Goal: Information Seeking & Learning: Find specific fact

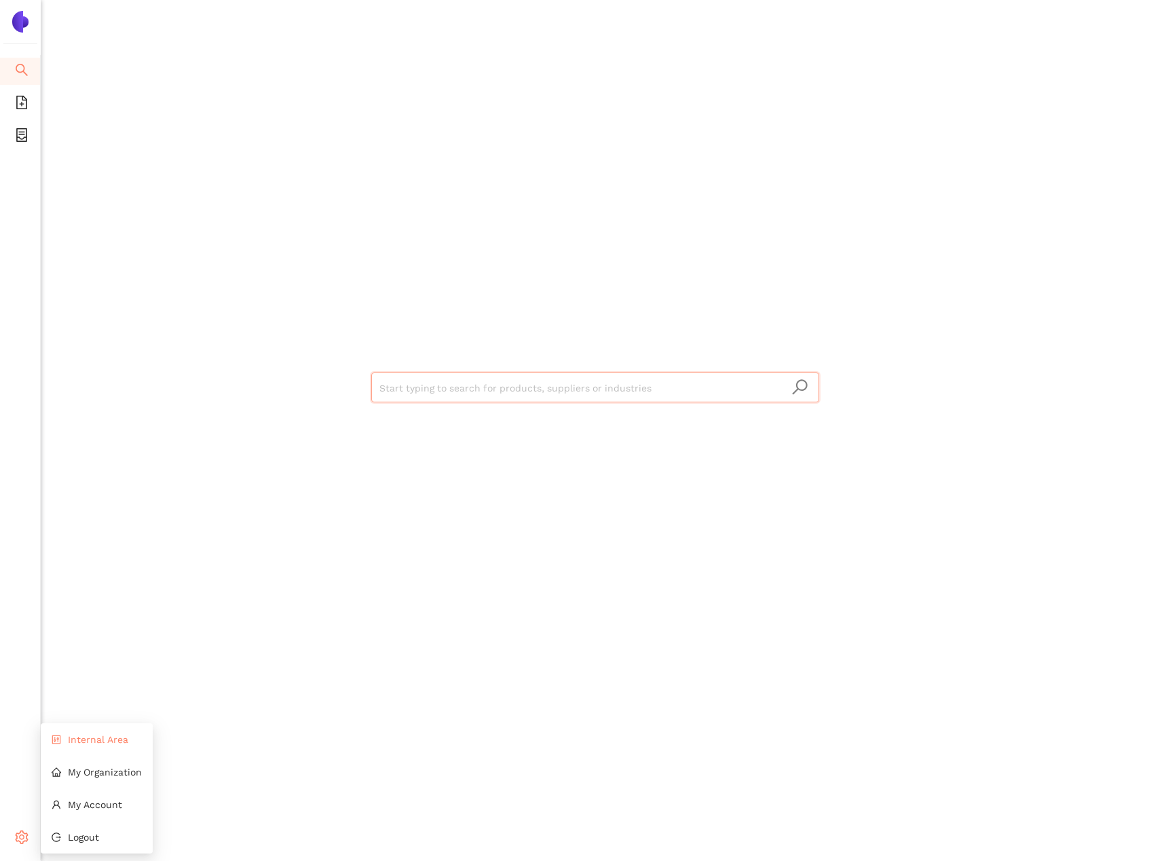
click at [73, 731] on li "Internal Area" at bounding box center [97, 739] width 112 height 27
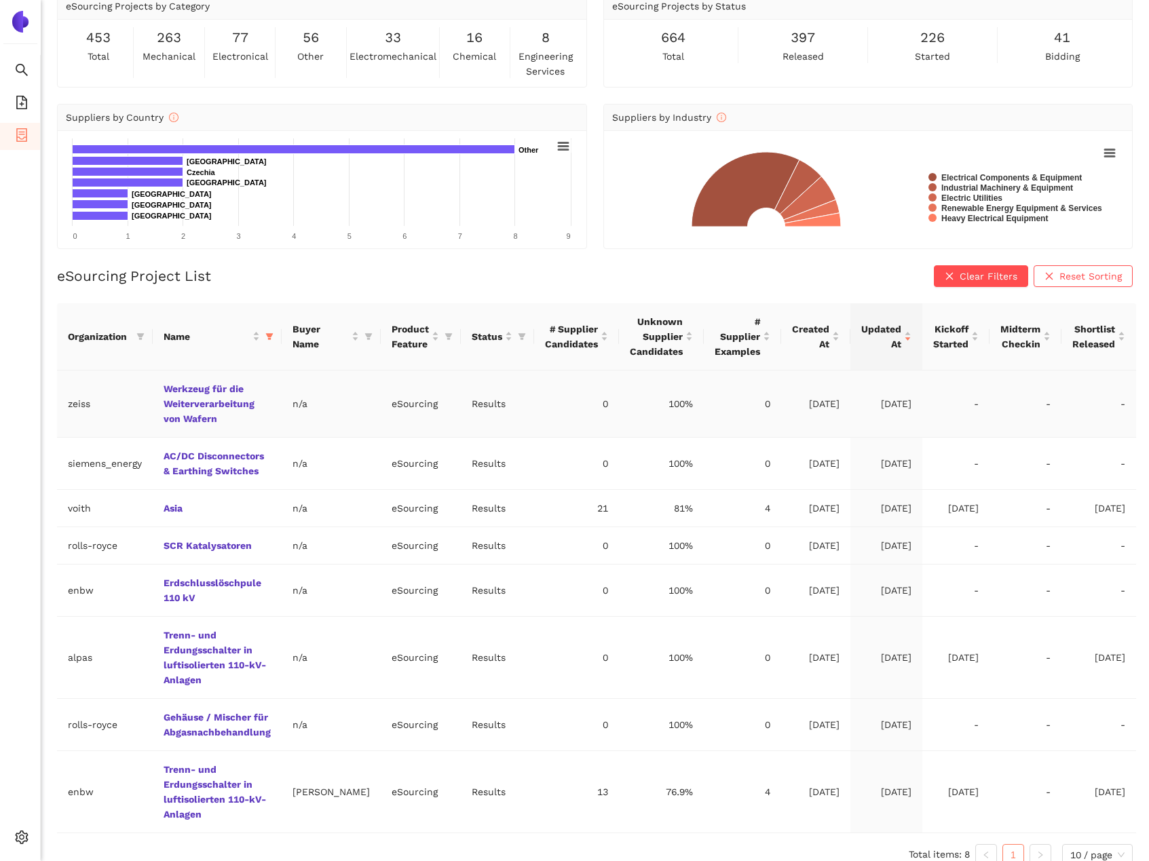
scroll to position [75, 0]
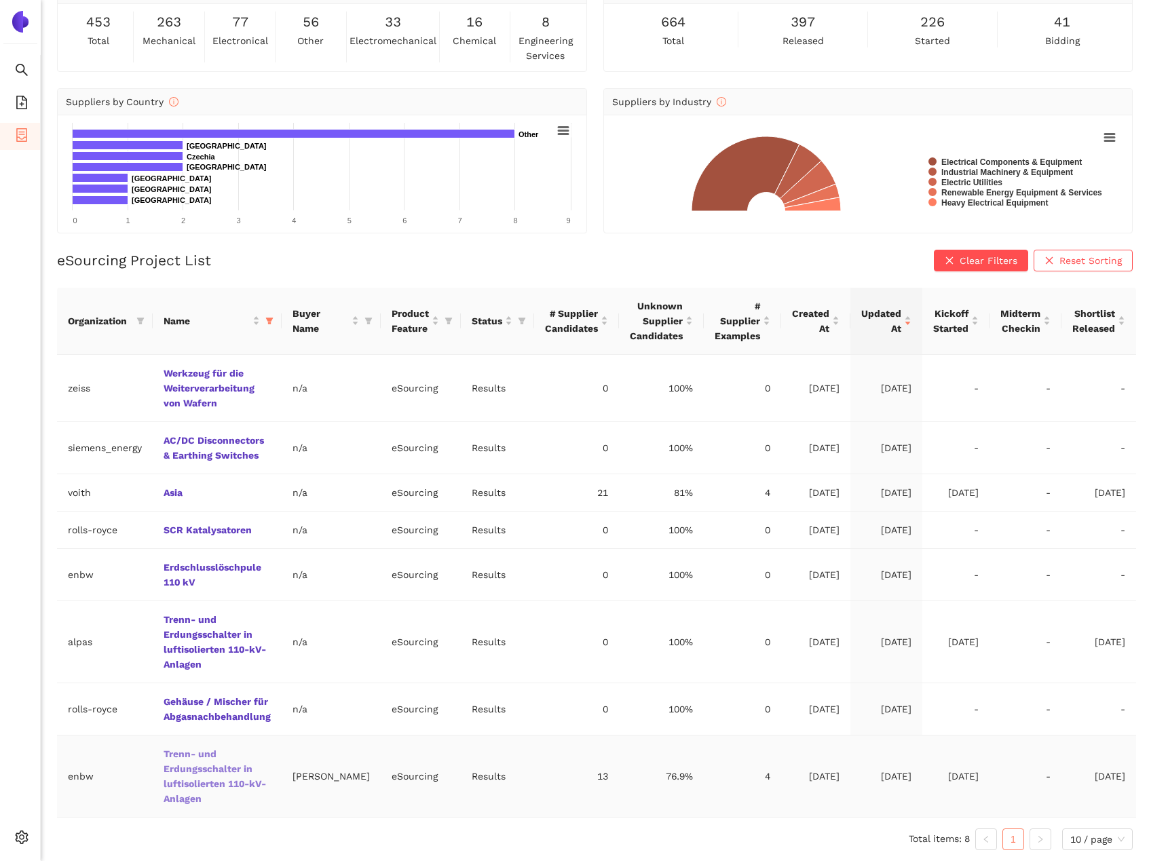
click at [0, 0] on link "Trenn- und Erdungsschalter in luftisolierten 110-kV-Anlagen" at bounding box center [0, 0] width 0 height 0
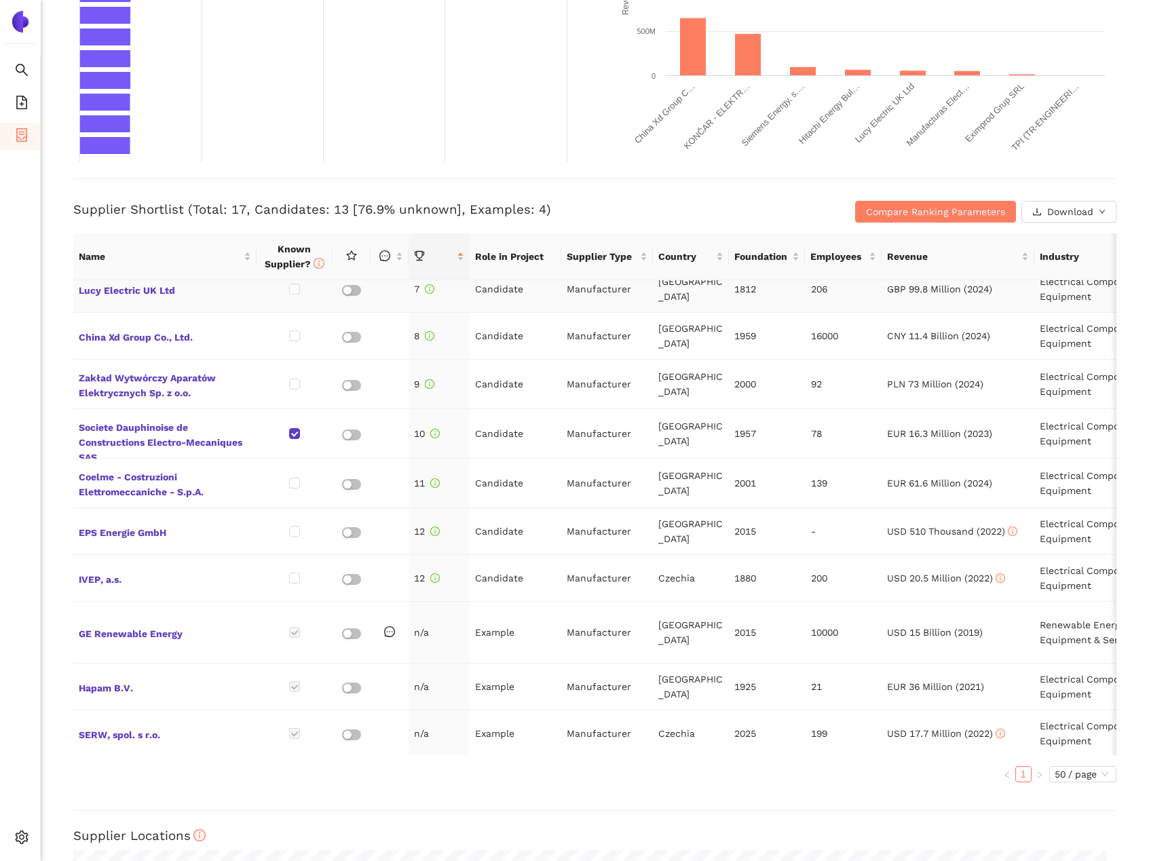
scroll to position [345, 0]
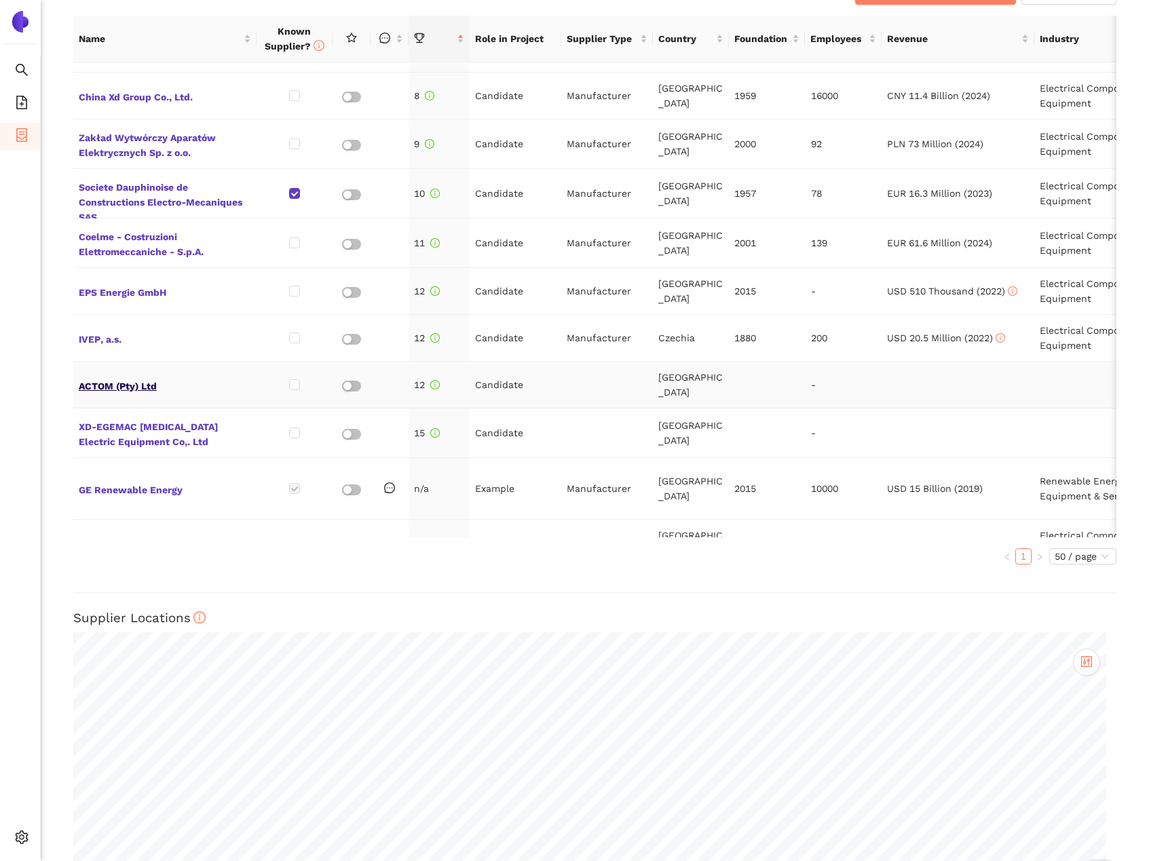
click at [131, 376] on span "ACTOM (Pty) Ltd" at bounding box center [165, 385] width 172 height 18
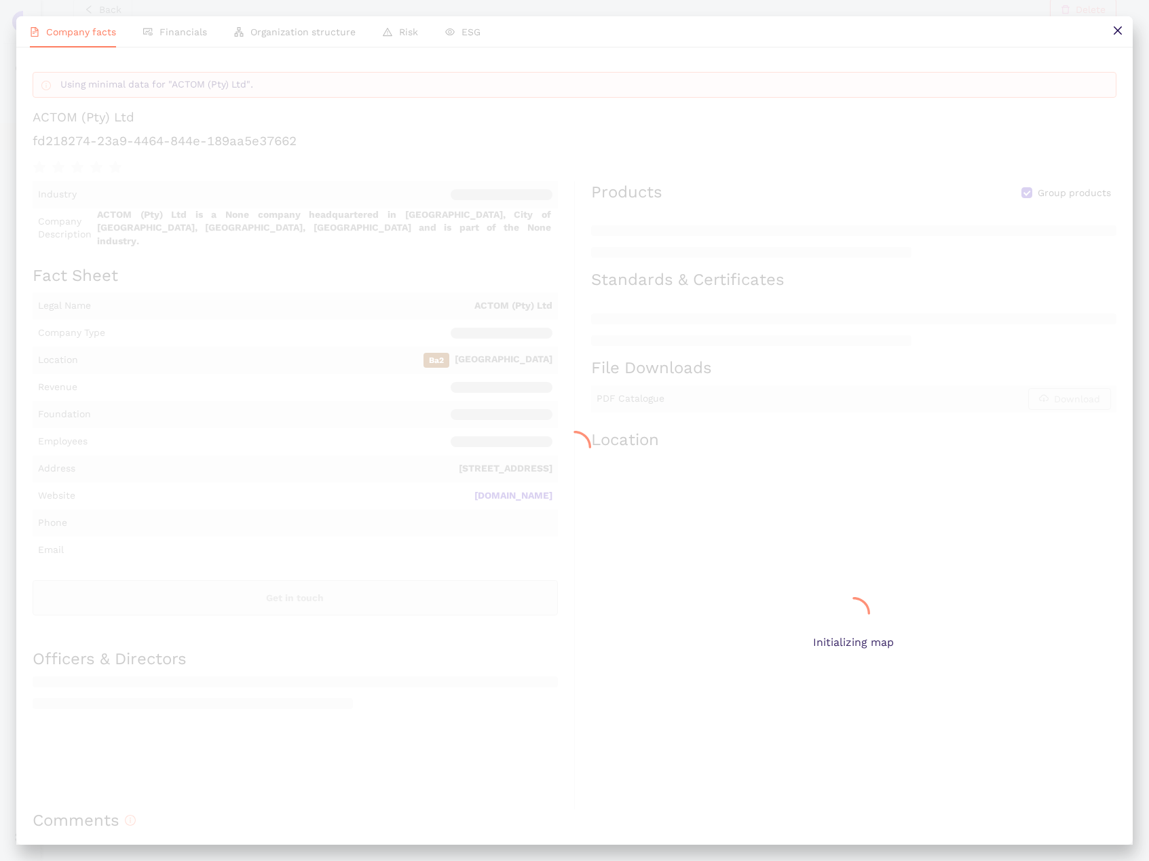
scroll to position [607, 0]
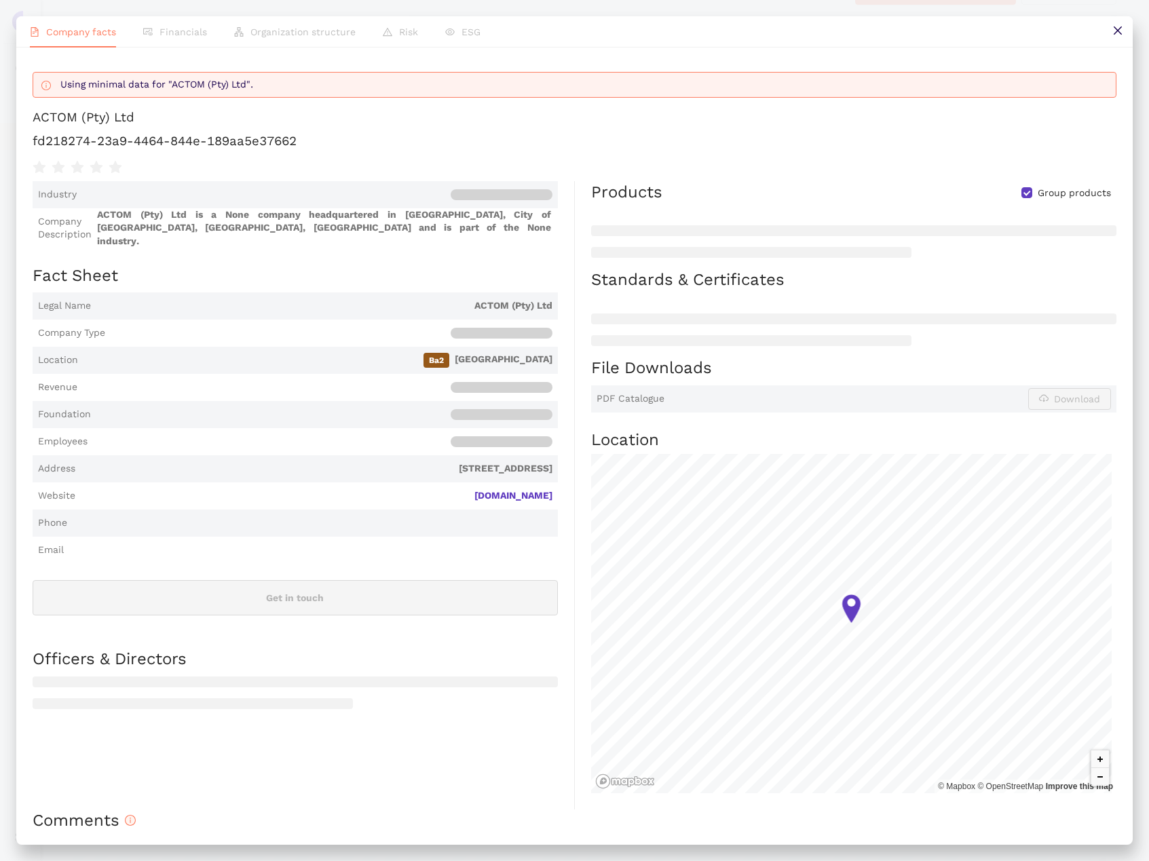
click at [149, 150] on h1 "fd218274-23a9-4464-844e-189aa5e37662" at bounding box center [575, 141] width 1084 height 18
click at [156, 150] on h1 "fd218274-23a9-4464-844e-189aa5e37662" at bounding box center [575, 141] width 1084 height 18
copy div "fd218274-23a9-4464-844e-189aa5e37662"
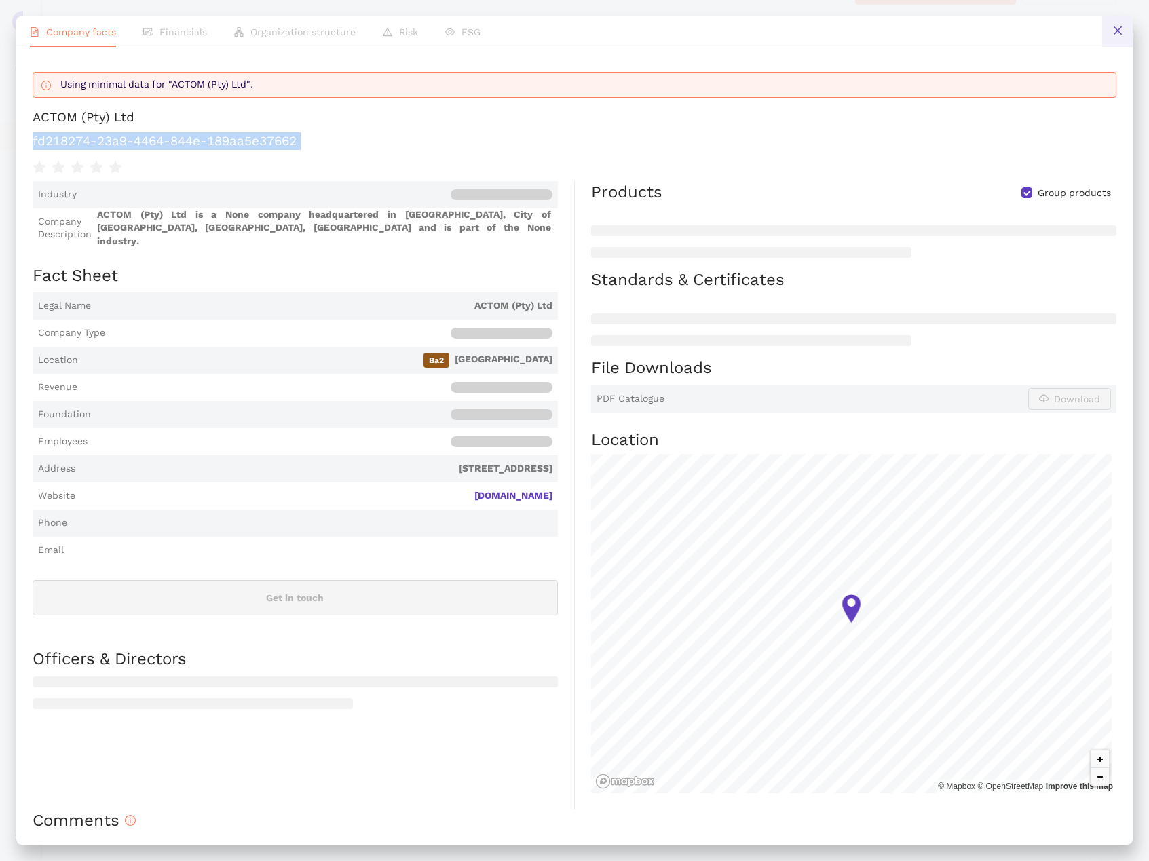
click at [1117, 33] on icon "close" at bounding box center [1117, 30] width 11 height 11
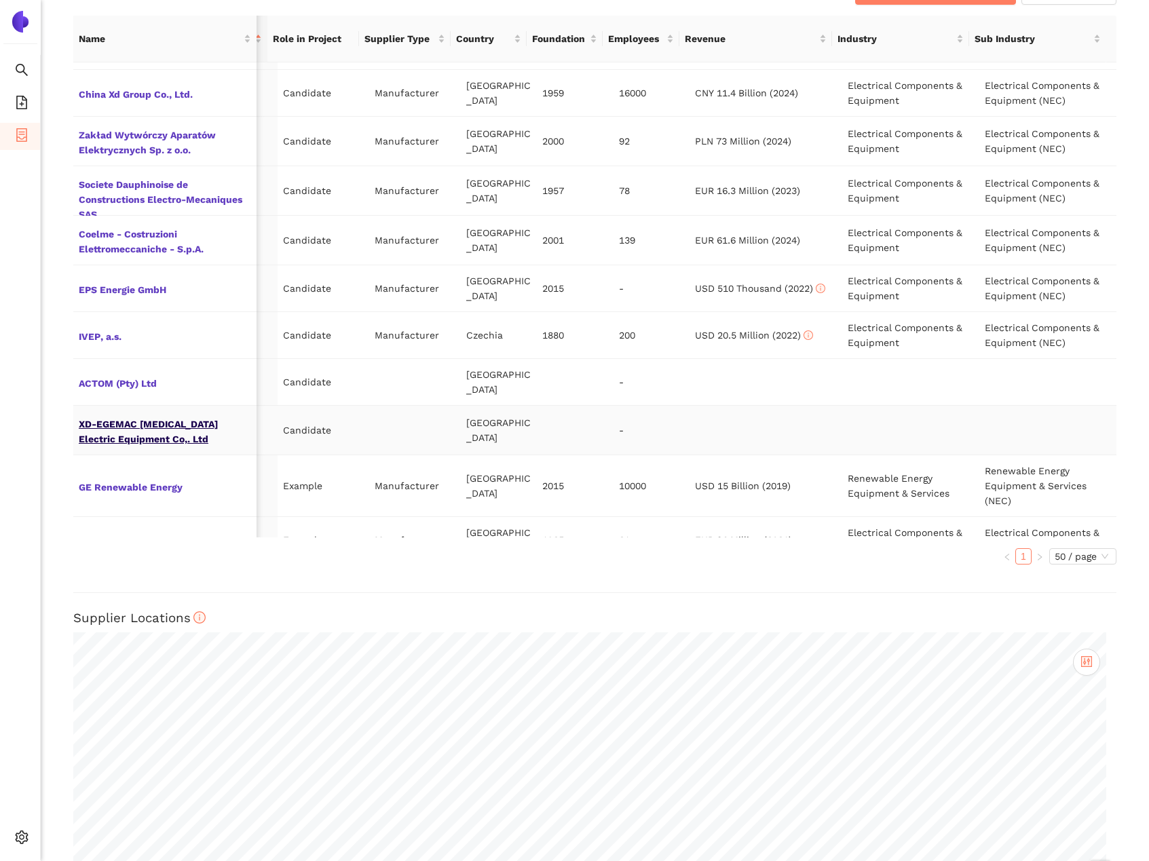
scroll to position [328, 212]
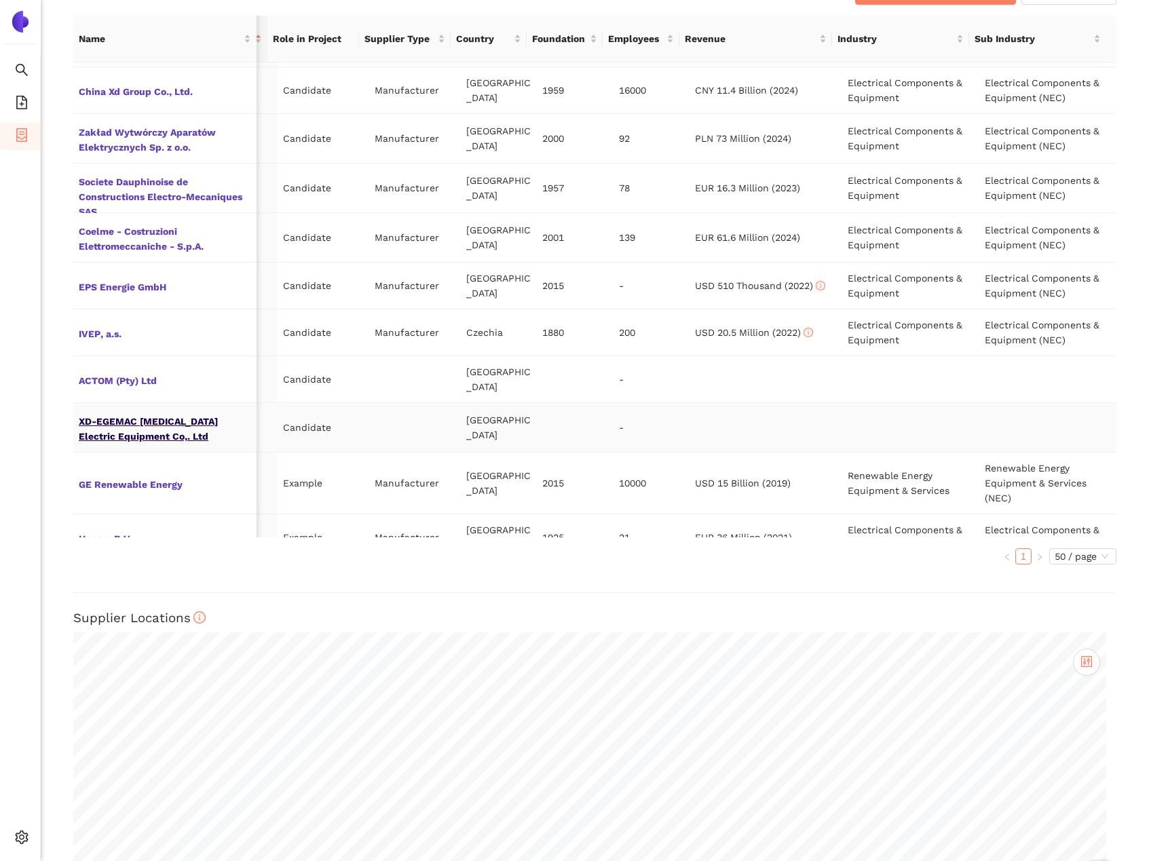
click at [182, 411] on span "XD-EGEMAC [MEDICAL_DATA] Electric Equipment Co,. Ltd" at bounding box center [165, 427] width 172 height 33
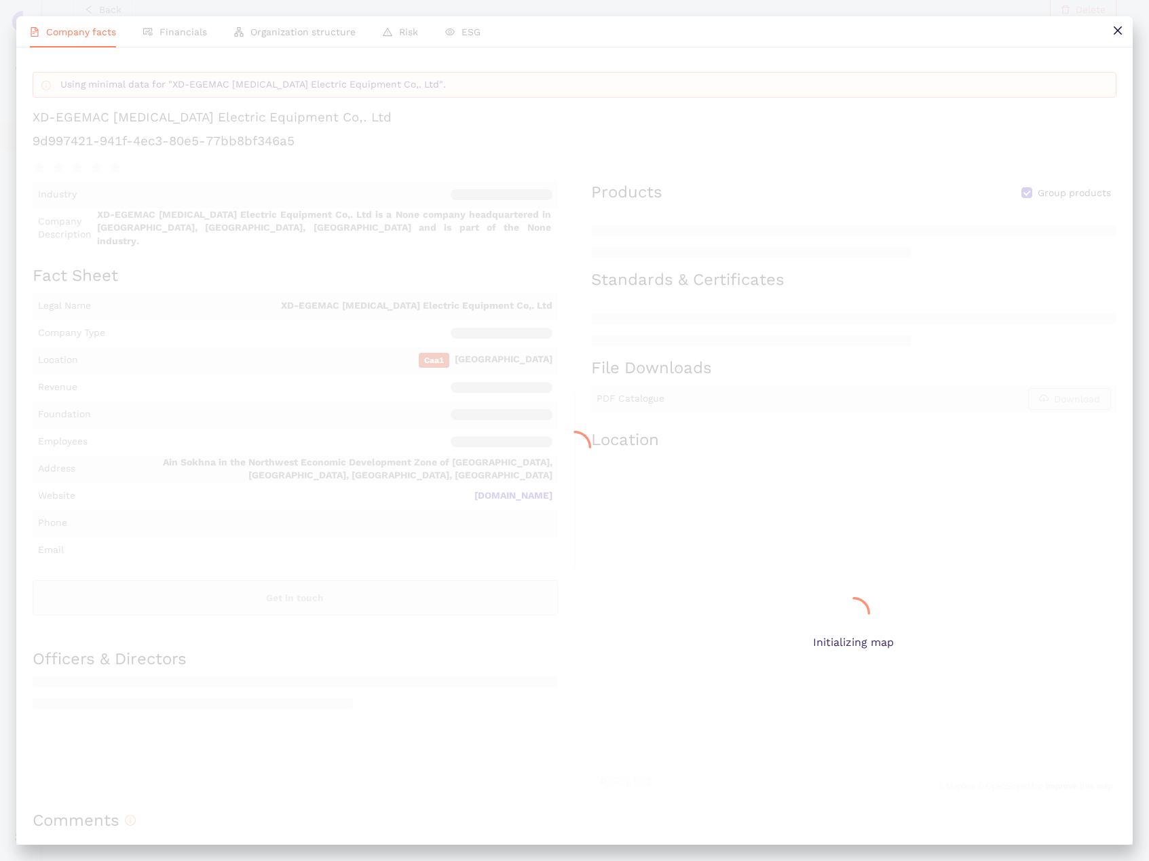
scroll to position [607, 0]
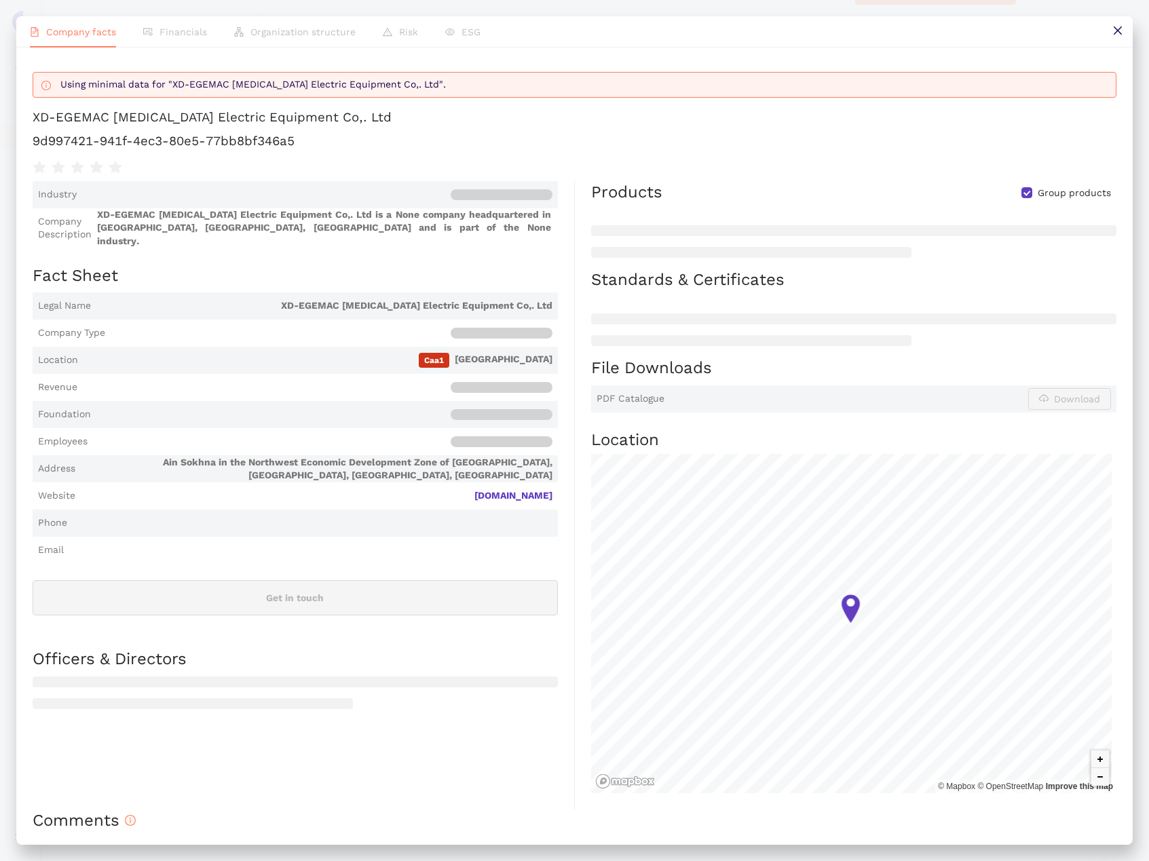
click at [273, 150] on h1 "9d997421-941f-4ec3-80e5-77bb8bf346a5" at bounding box center [575, 141] width 1084 height 18
copy div "9d997421-941f-4ec3-80e5-77bb8bf346a5"
click at [308, 126] on div "XD-EGEMAC [MEDICAL_DATA] Electric Equipment Co,. Ltd" at bounding box center [212, 118] width 359 height 18
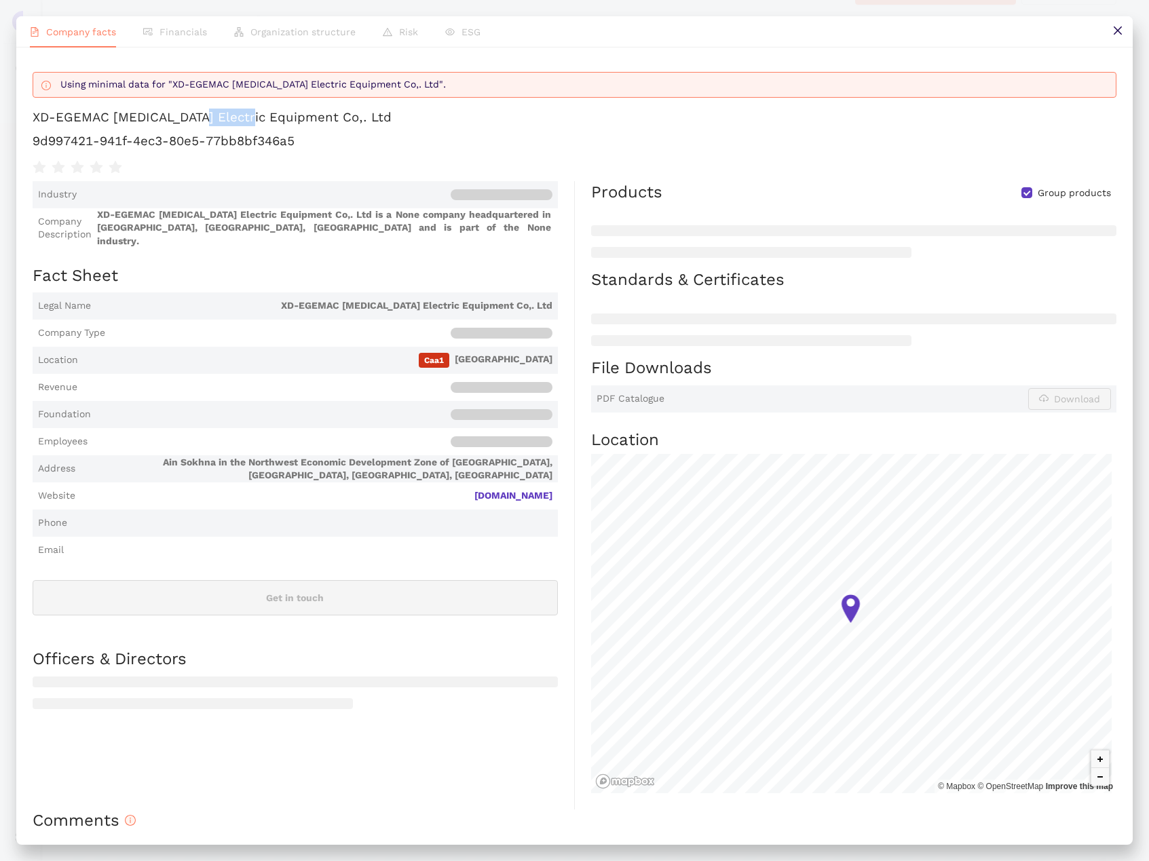
click at [308, 126] on div "XD-EGEMAC [MEDICAL_DATA] Electric Equipment Co,. Ltd" at bounding box center [212, 118] width 359 height 18
copy div "XD-EGEMAC [MEDICAL_DATA] Electric Equipment Co,. Ltd"
click at [1117, 32] on icon "close" at bounding box center [1117, 30] width 11 height 11
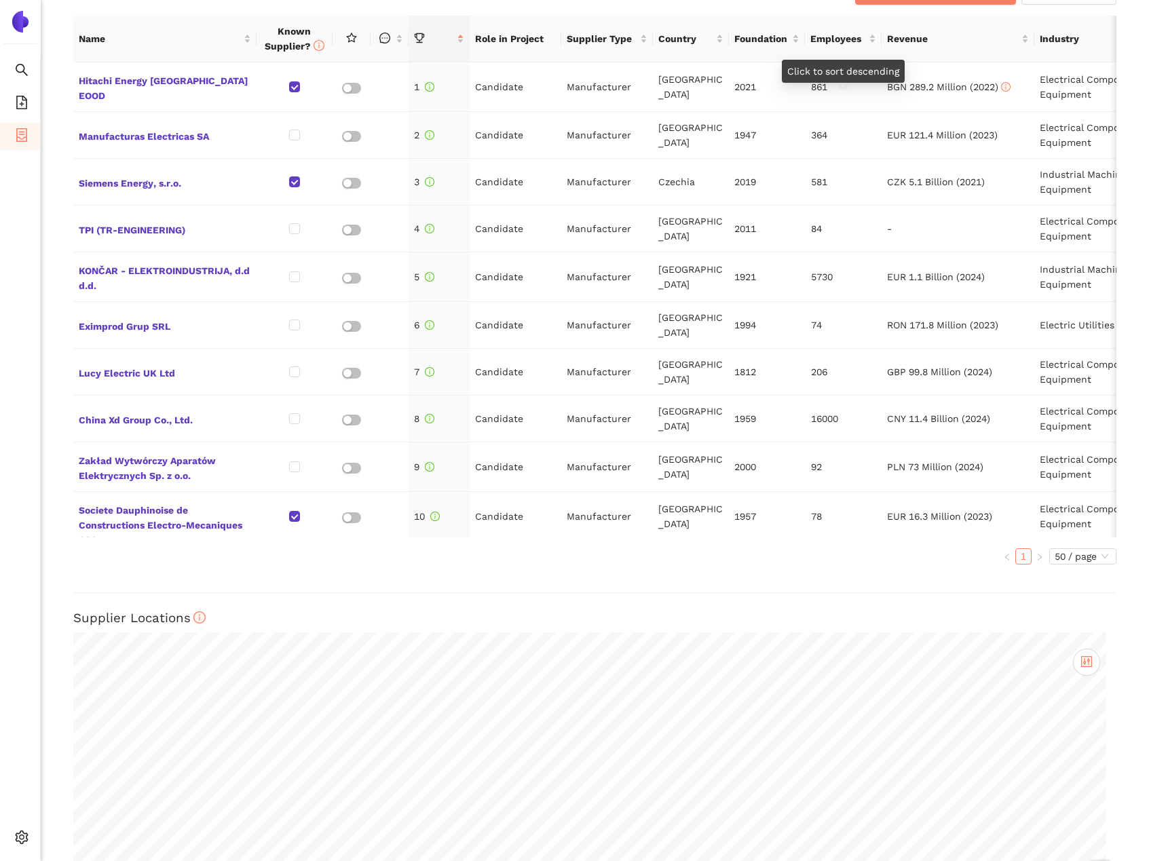
scroll to position [38, 0]
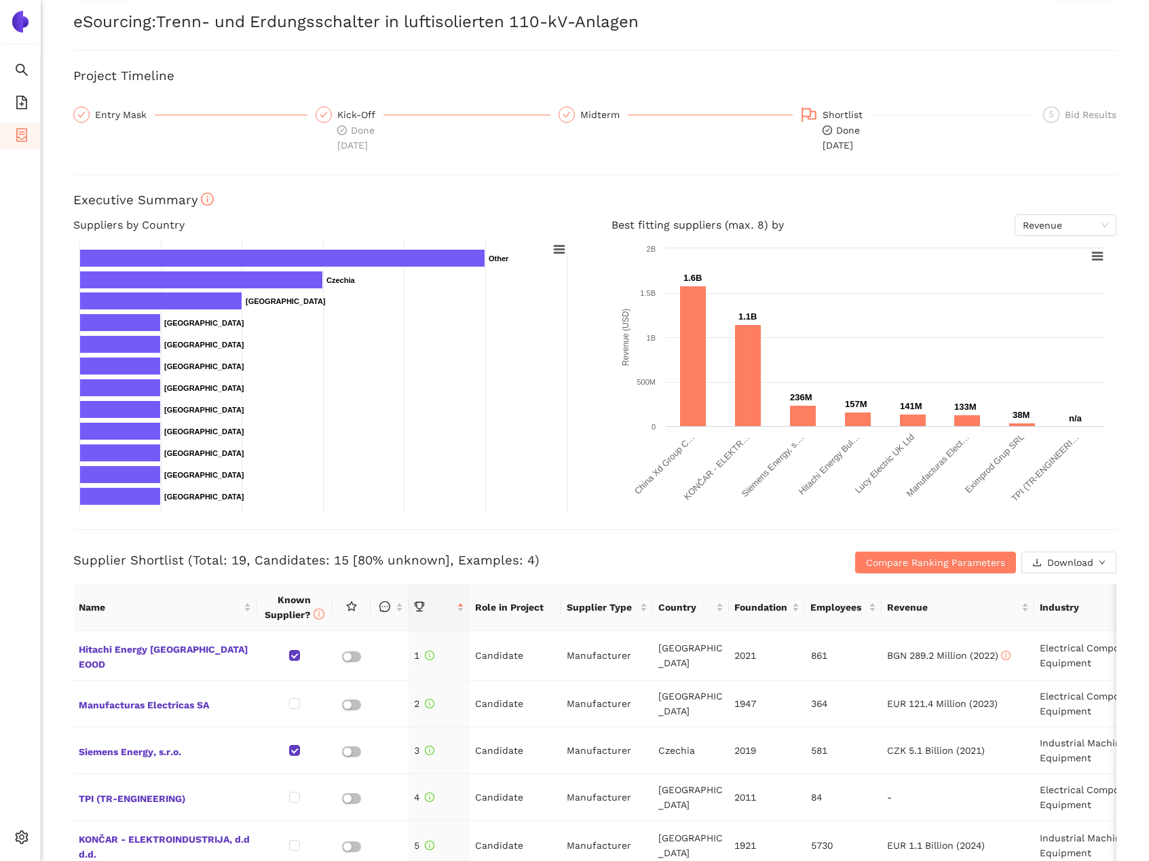
click at [874, 576] on div "Back Delete eSourcing : Trenn- und Erdungsschalter in luftisolierten 110-kV-Anl…" at bounding box center [595, 430] width 1108 height 861
click at [875, 571] on button "Compare Ranking Parameters" at bounding box center [935, 563] width 161 height 22
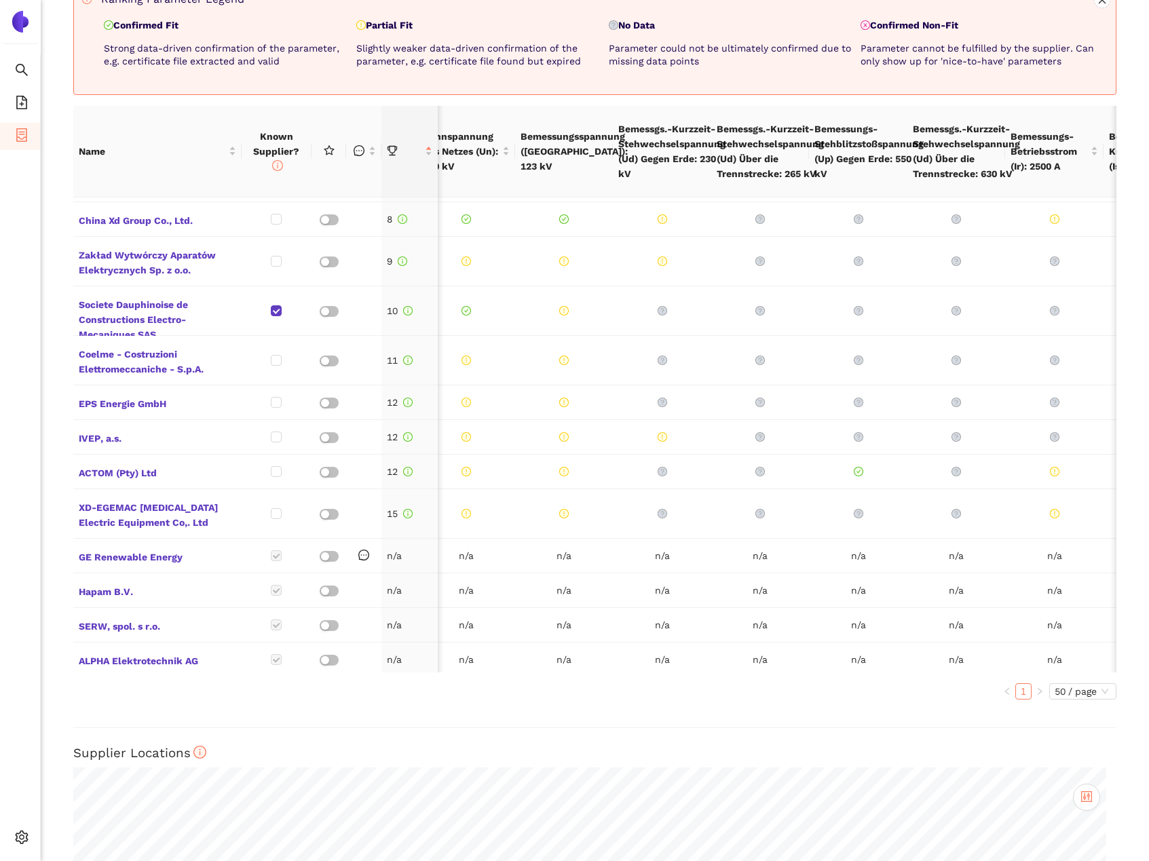
scroll to position [0, 246]
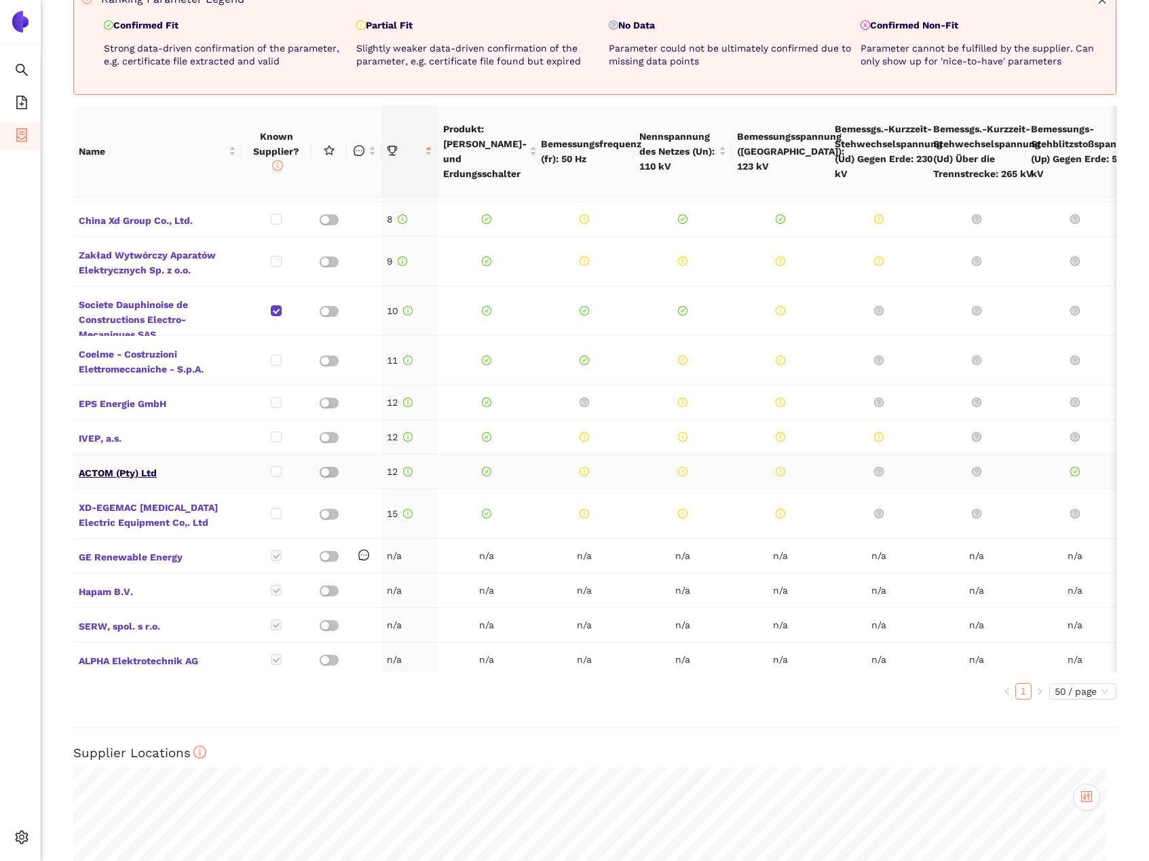
click at [107, 463] on span "ACTOM (Pty) Ltd" at bounding box center [157, 472] width 157 height 18
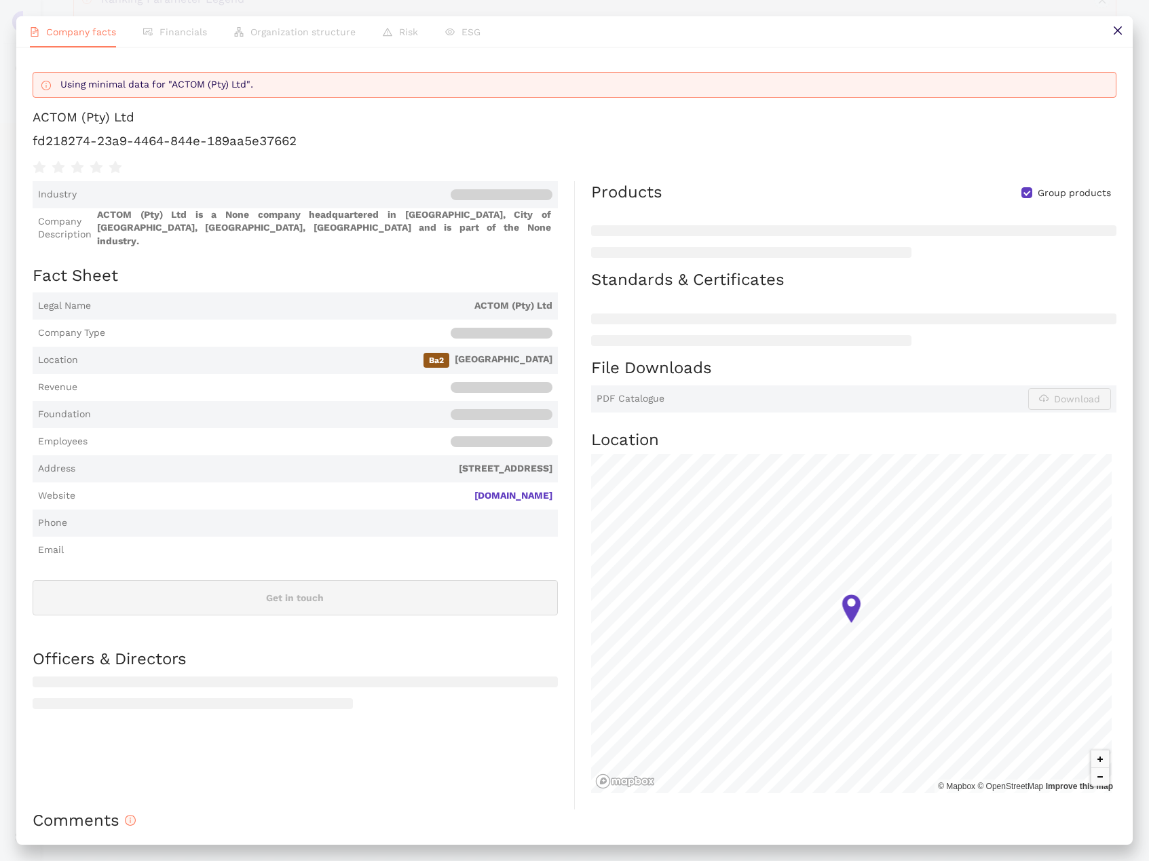
click at [176, 150] on h1 "fd218274-23a9-4464-844e-189aa5e37662" at bounding box center [575, 141] width 1084 height 18
copy div "fd218274-23a9-4464-844e-189aa5e37662"
click at [1116, 31] on icon "close" at bounding box center [1117, 30] width 8 height 8
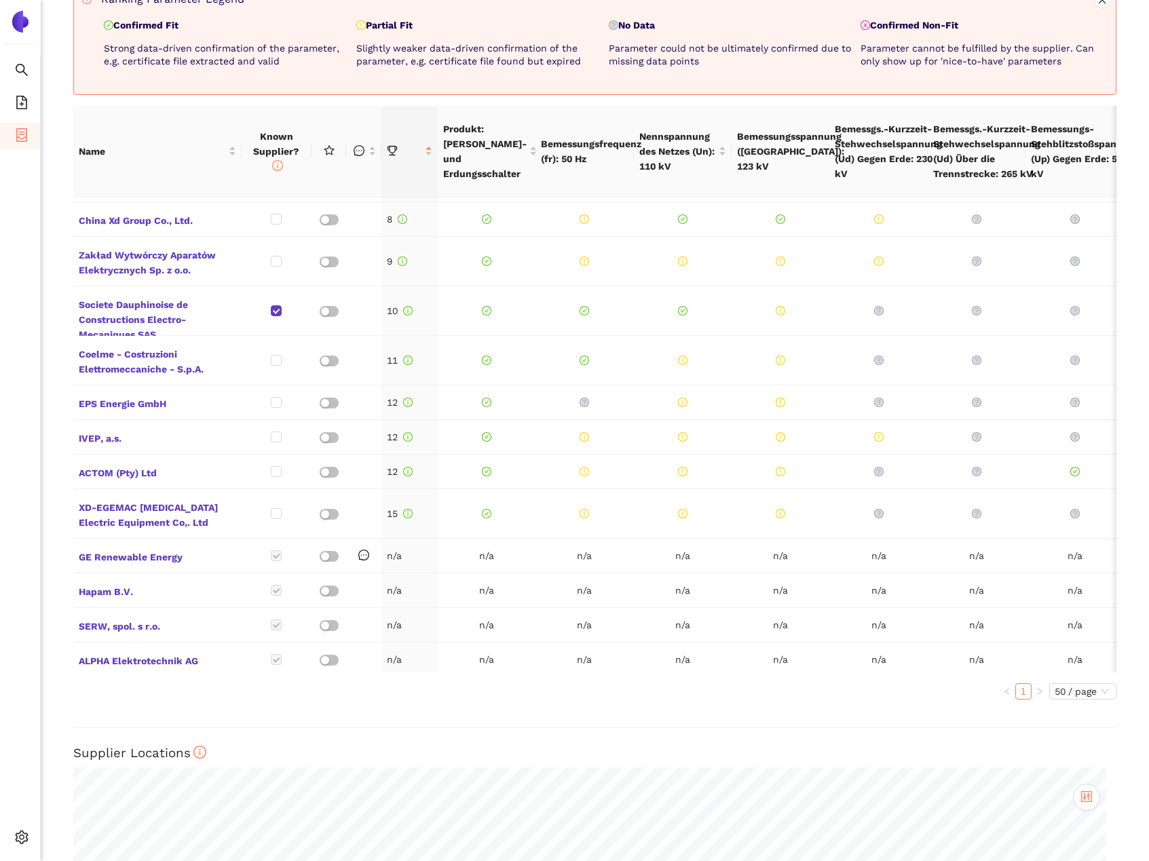
click at [29, 525] on ul "Search eSourcing Templates eSourcing Projects Settings" at bounding box center [20, 458] width 41 height 806
